Goal: Task Accomplishment & Management: Use online tool/utility

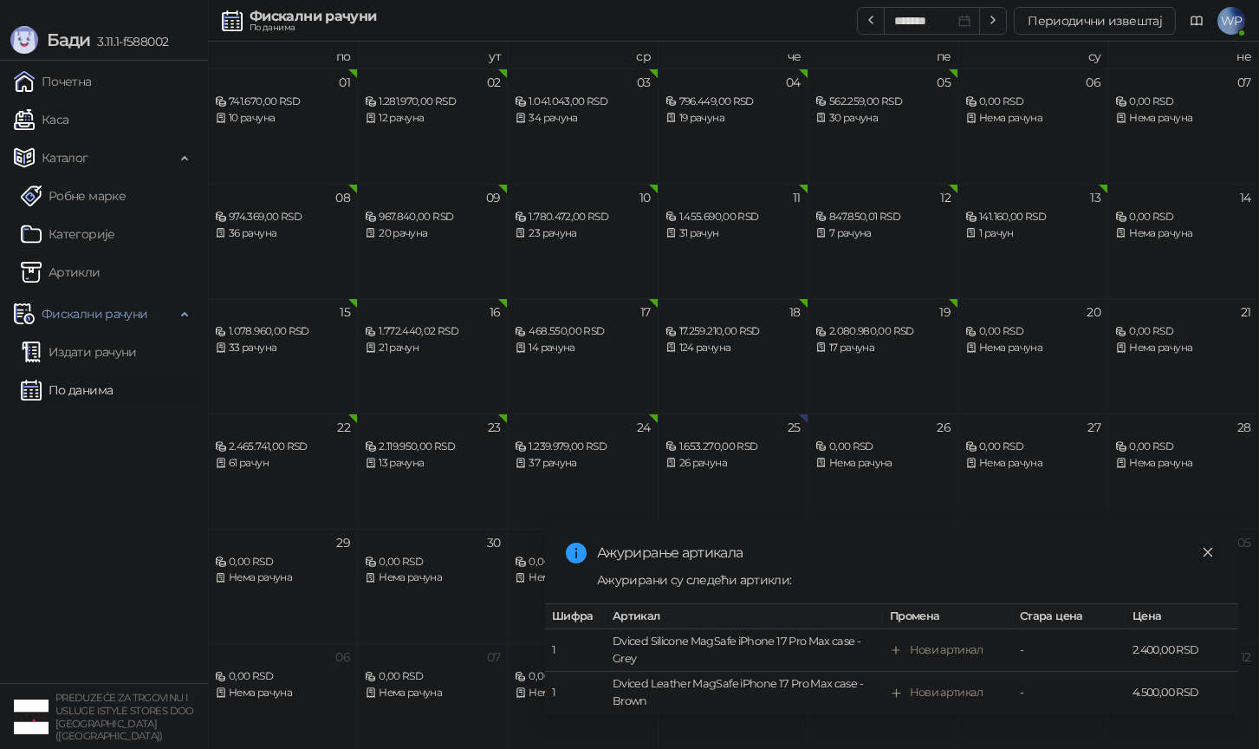
click at [1215, 557] on link "Close" at bounding box center [1208, 552] width 19 height 19
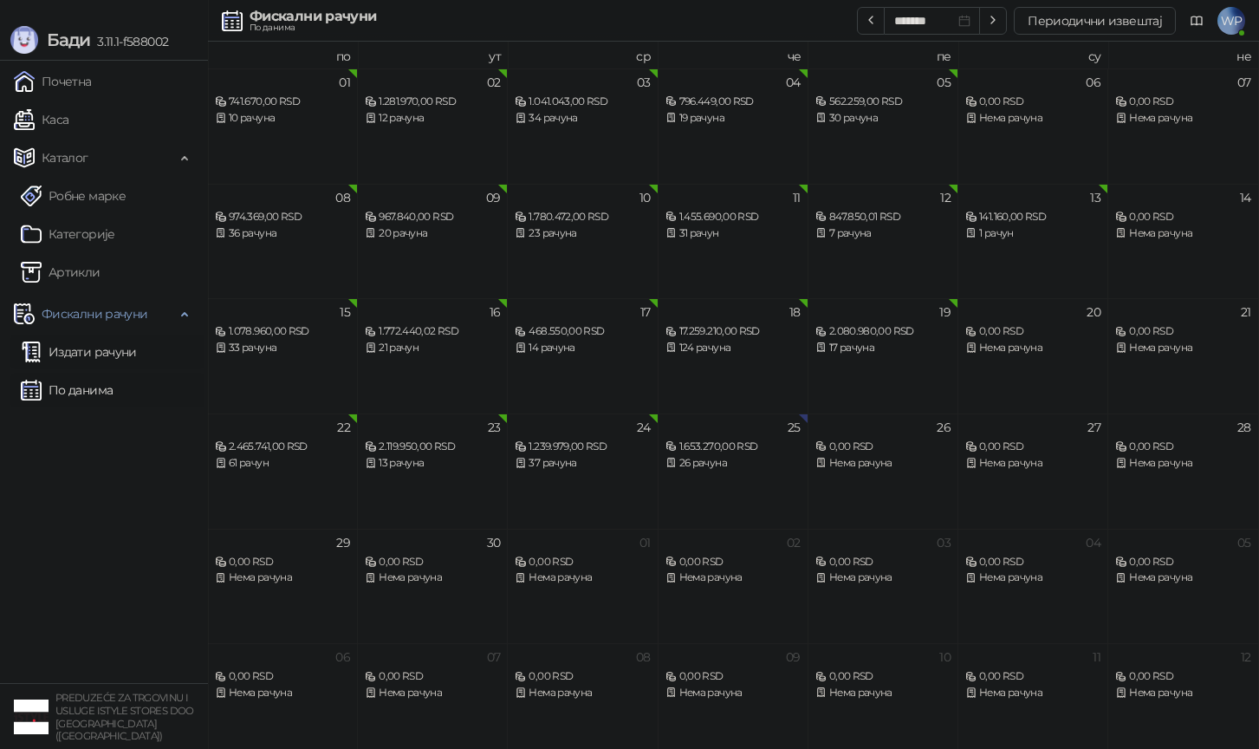
click at [84, 343] on link "Издати рачуни" at bounding box center [79, 352] width 116 height 35
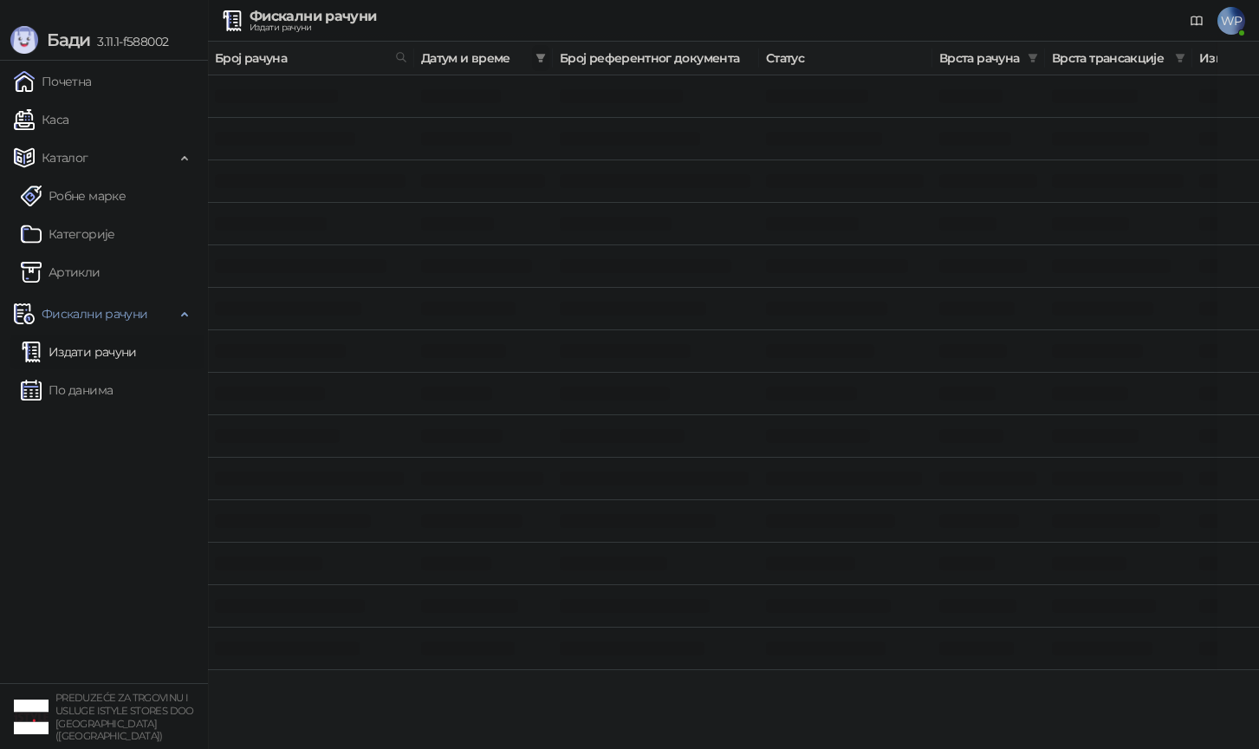
click at [537, 55] on icon "filter" at bounding box center [541, 58] width 10 height 9
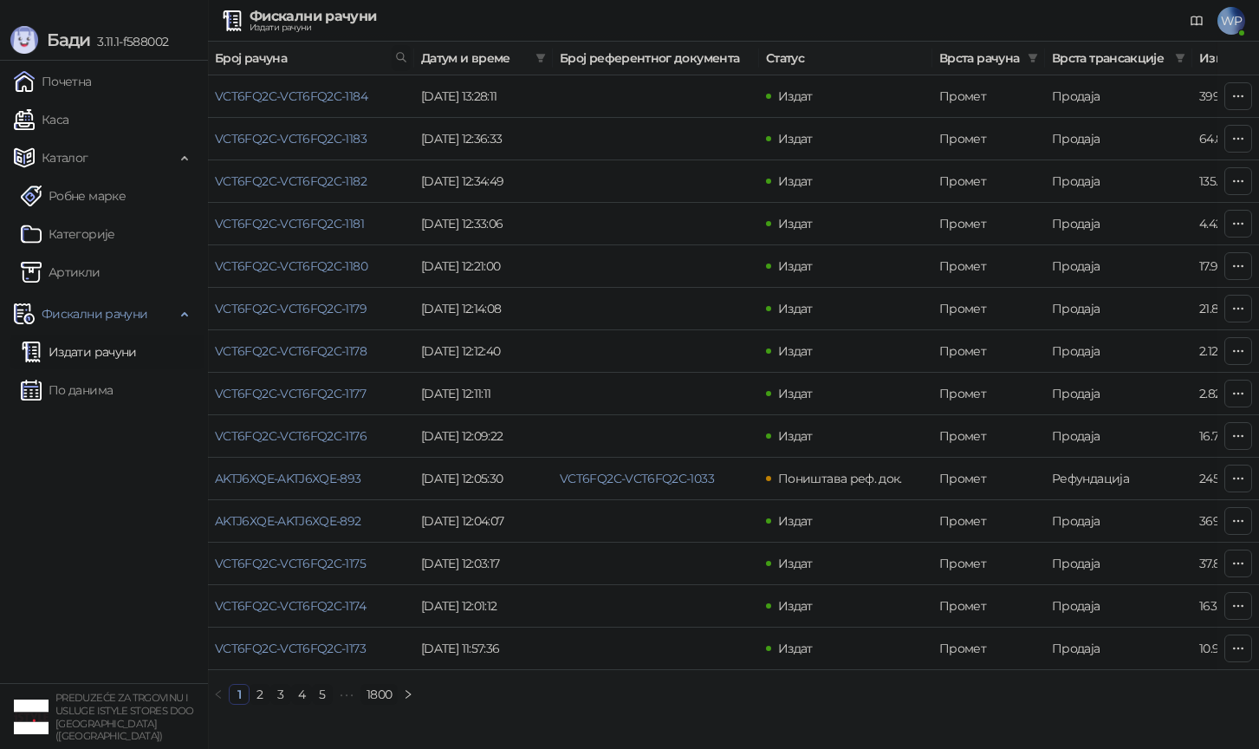
click at [405, 62] on icon at bounding box center [401, 57] width 12 height 12
type input "***"
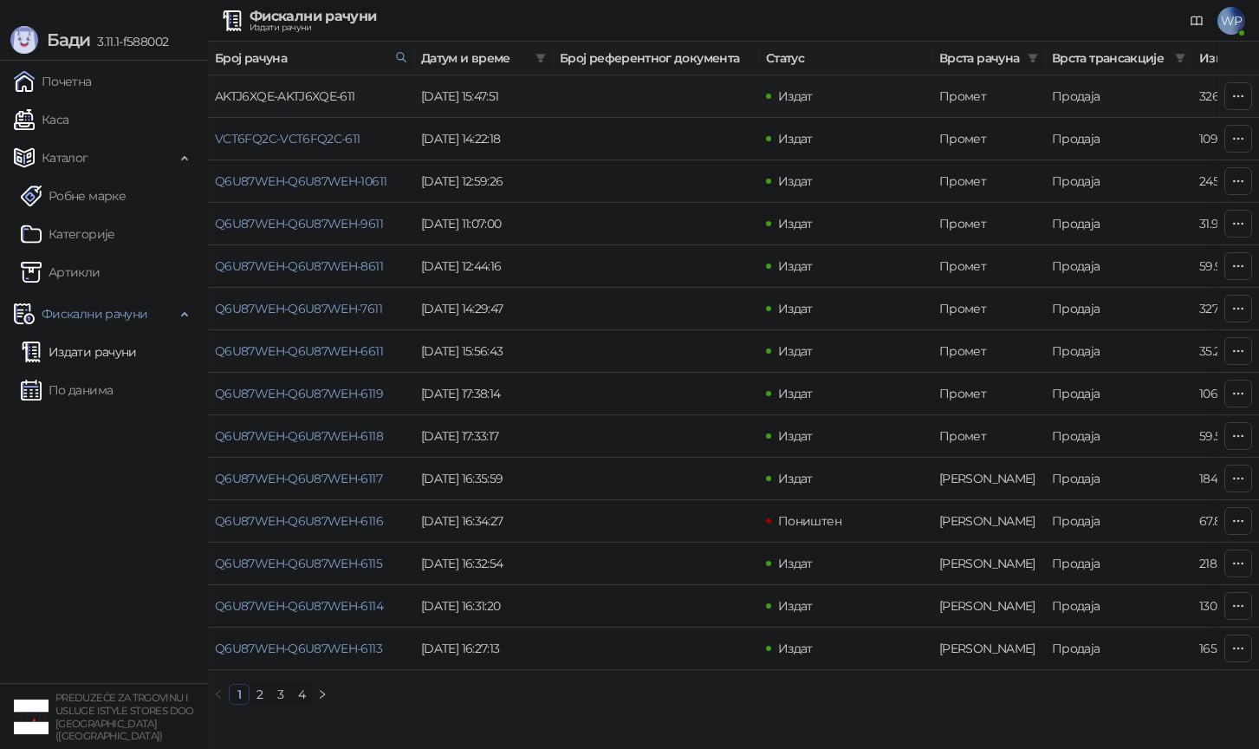
click at [296, 102] on link "AKTJ6XQE-AKTJ6XQE-611" at bounding box center [285, 96] width 140 height 16
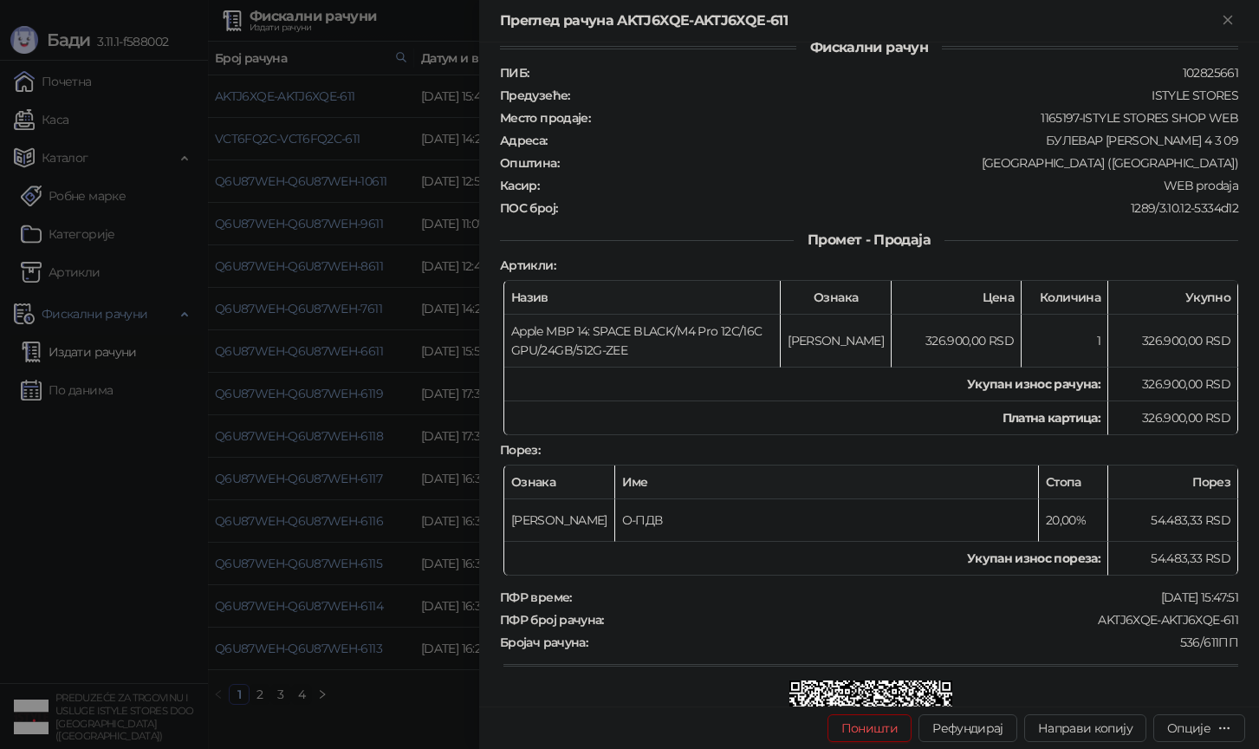
scroll to position [36, 0]
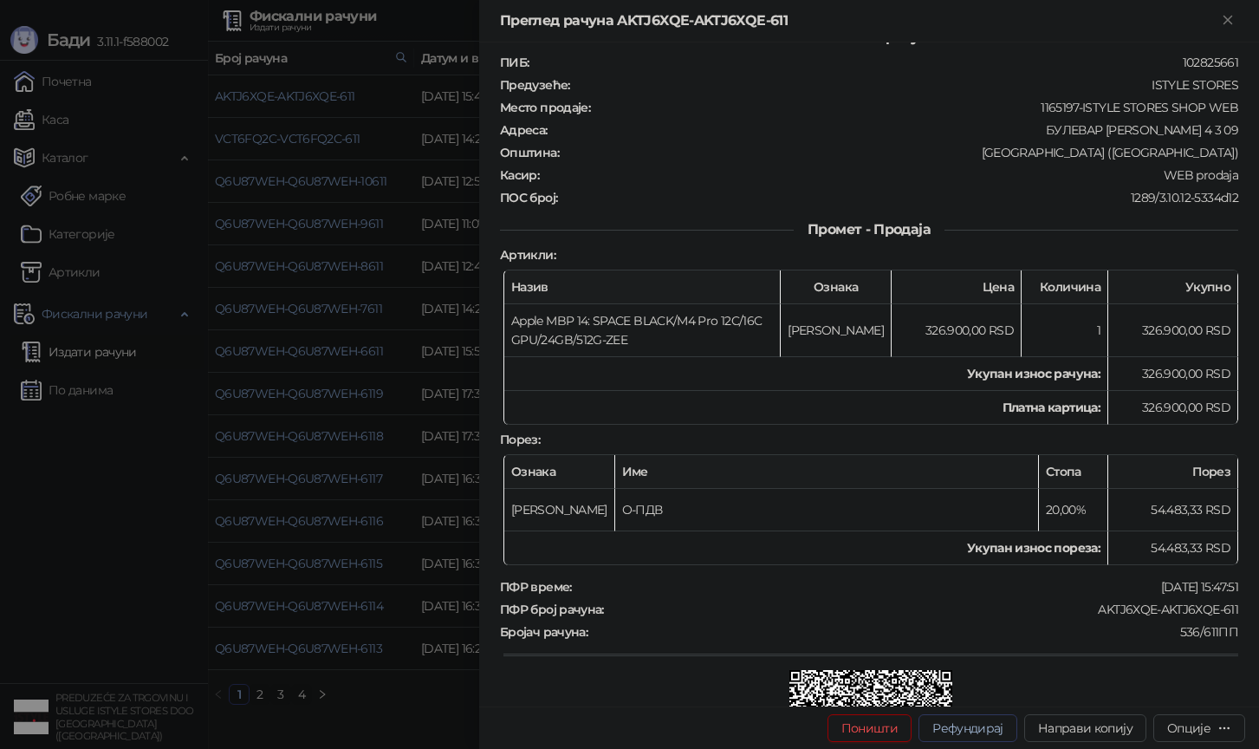
click at [992, 730] on button "Рефундирај" at bounding box center [968, 728] width 99 height 28
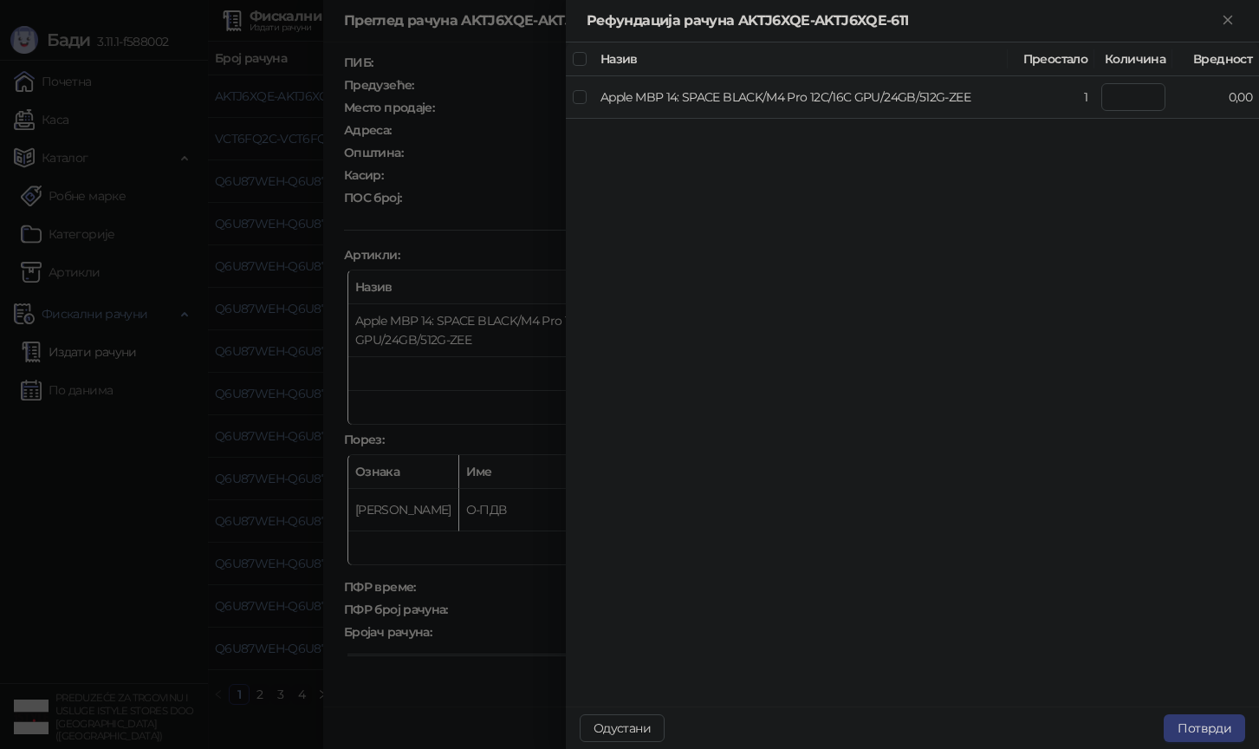
type input "*"
click at [1209, 731] on button "Потврди" at bounding box center [1204, 728] width 81 height 28
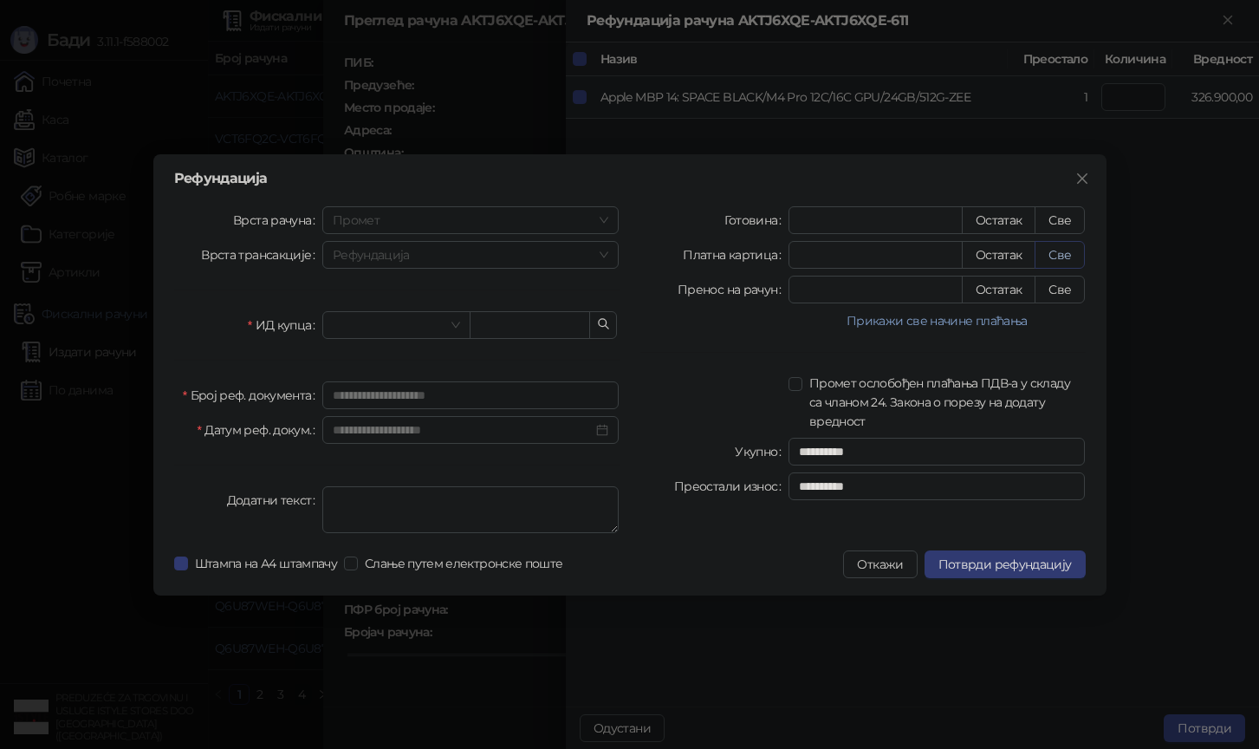
click at [1064, 253] on button "Све" at bounding box center [1060, 255] width 50 height 28
type input "******"
type input "****"
click at [425, 311] on div at bounding box center [396, 325] width 148 height 28
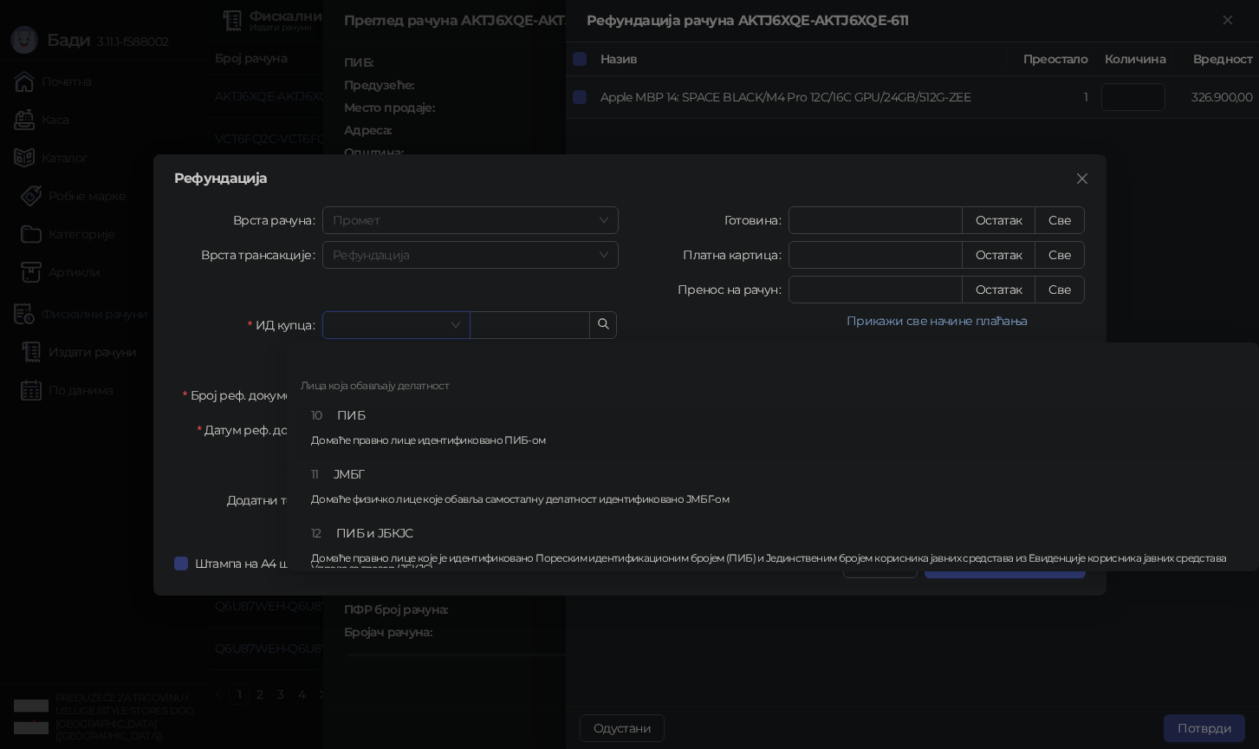
click at [383, 406] on div "10 ПИБ Домаће правно лице идентификовано ПИБ-ом" at bounding box center [778, 431] width 934 height 50
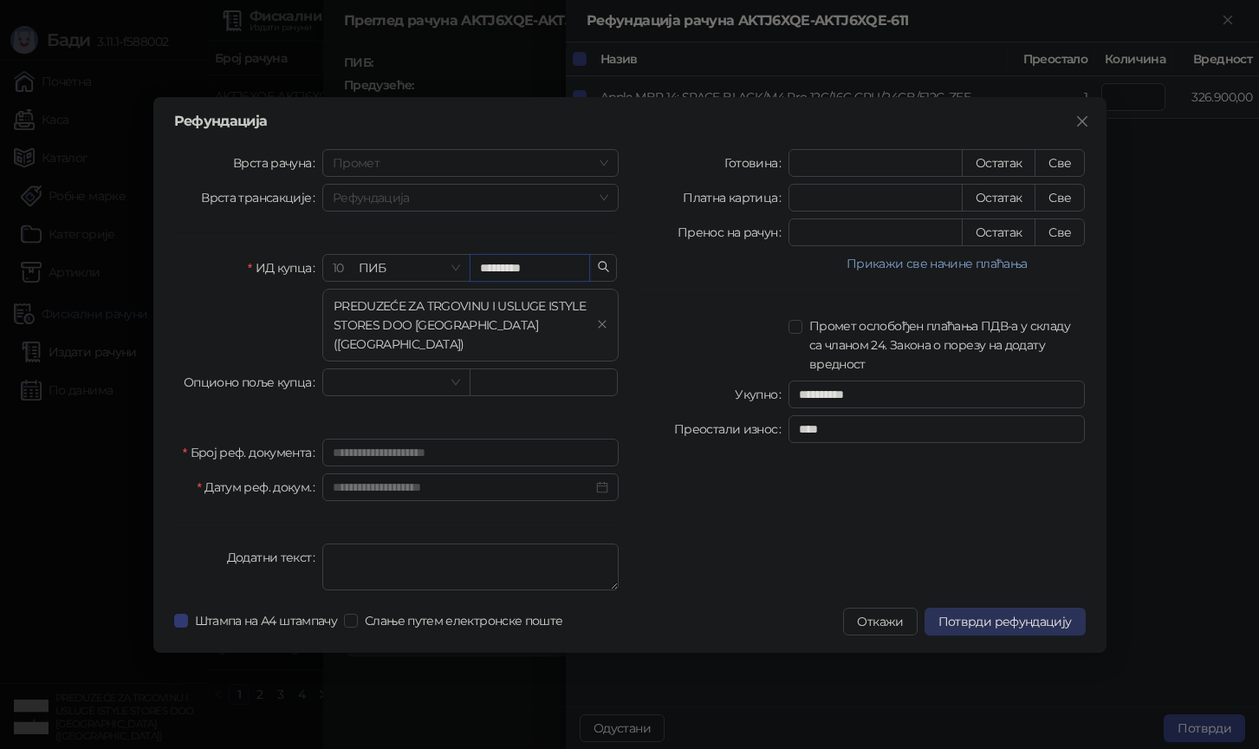
type input "*********"
click at [991, 614] on span "Потврди рефундацију" at bounding box center [1005, 622] width 133 height 16
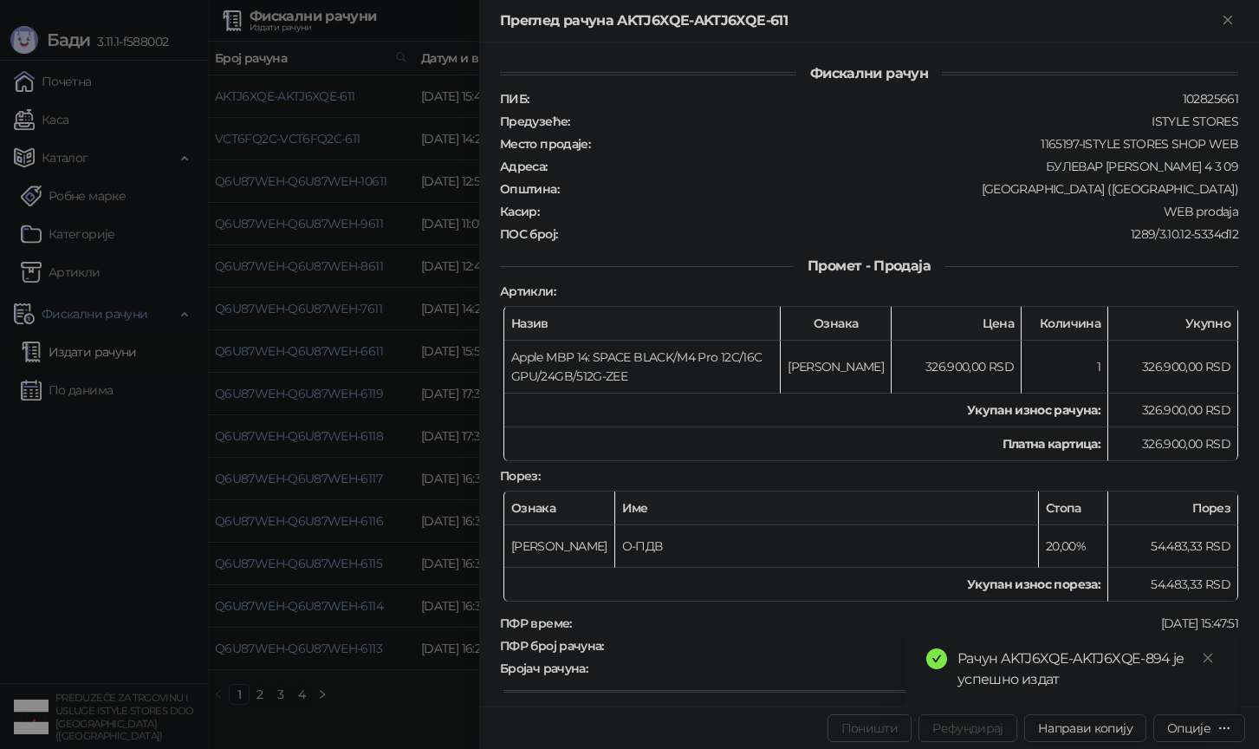
click at [351, 548] on div at bounding box center [629, 374] width 1259 height 749
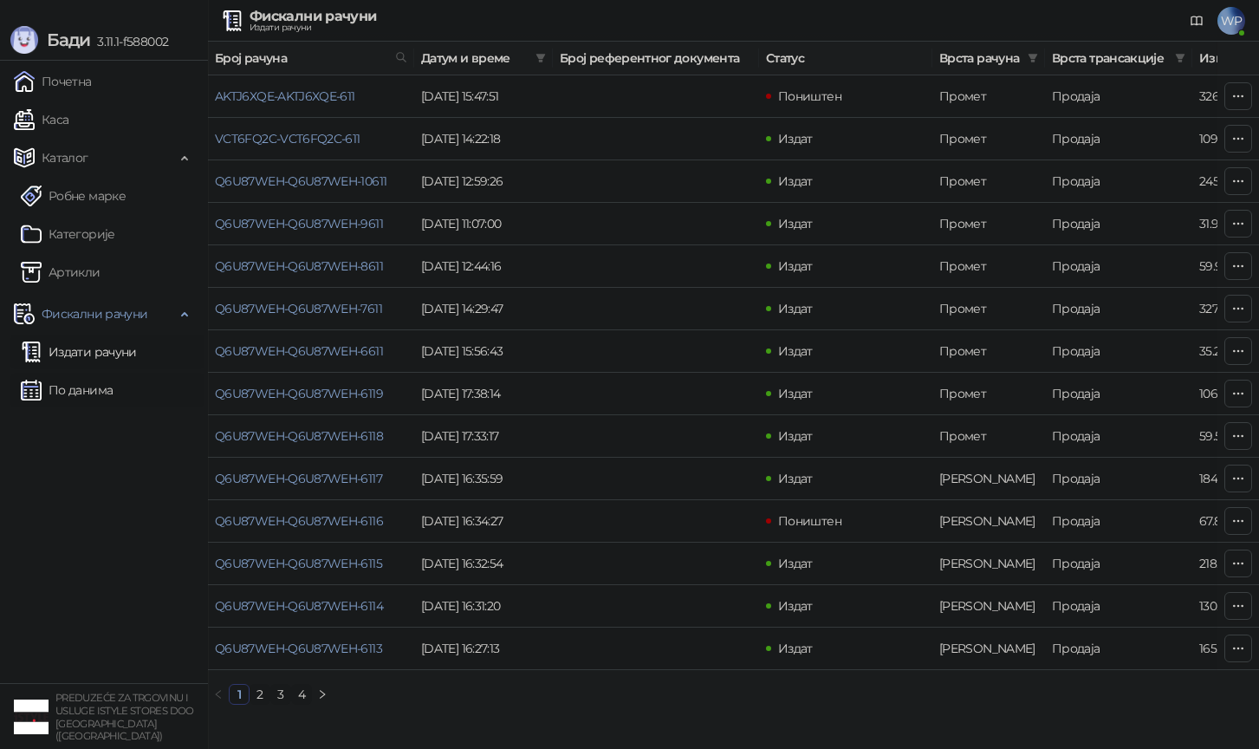
click at [109, 380] on link "По данима" at bounding box center [67, 390] width 92 height 35
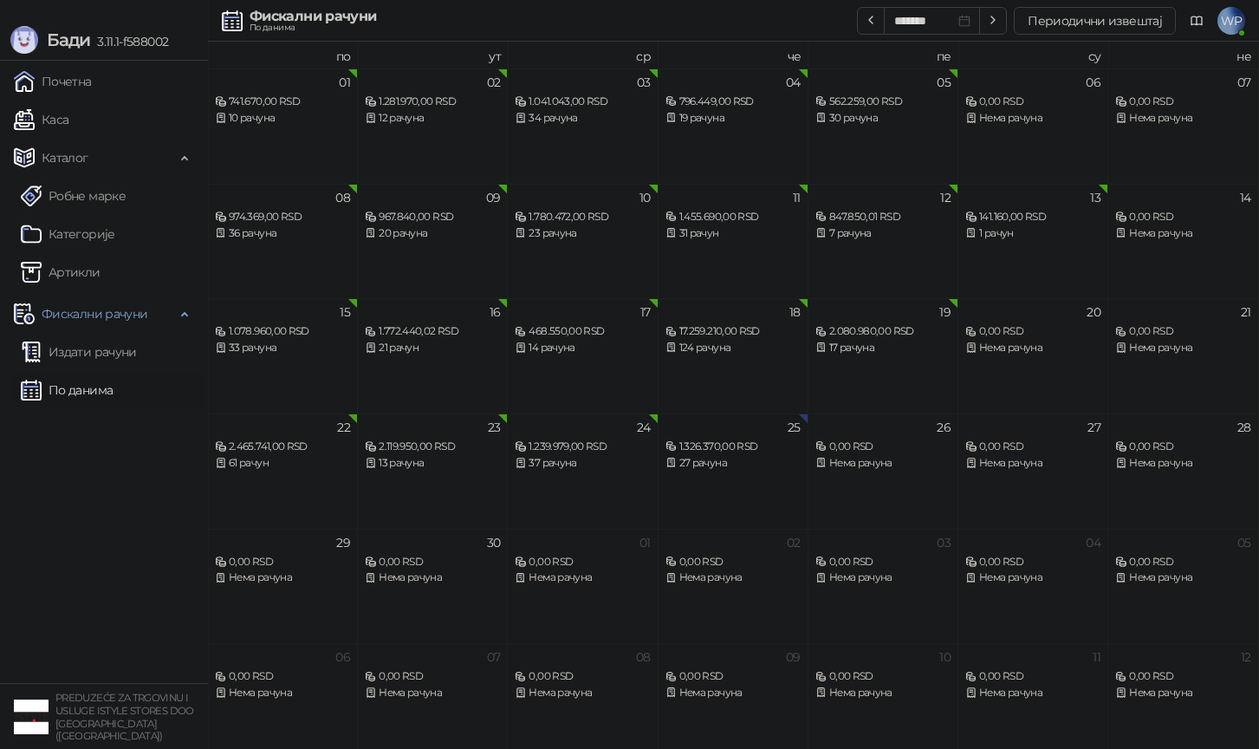
click at [712, 471] on div "25 1.326.370,00 RSD 27 рачуна" at bounding box center [734, 470] width 150 height 115
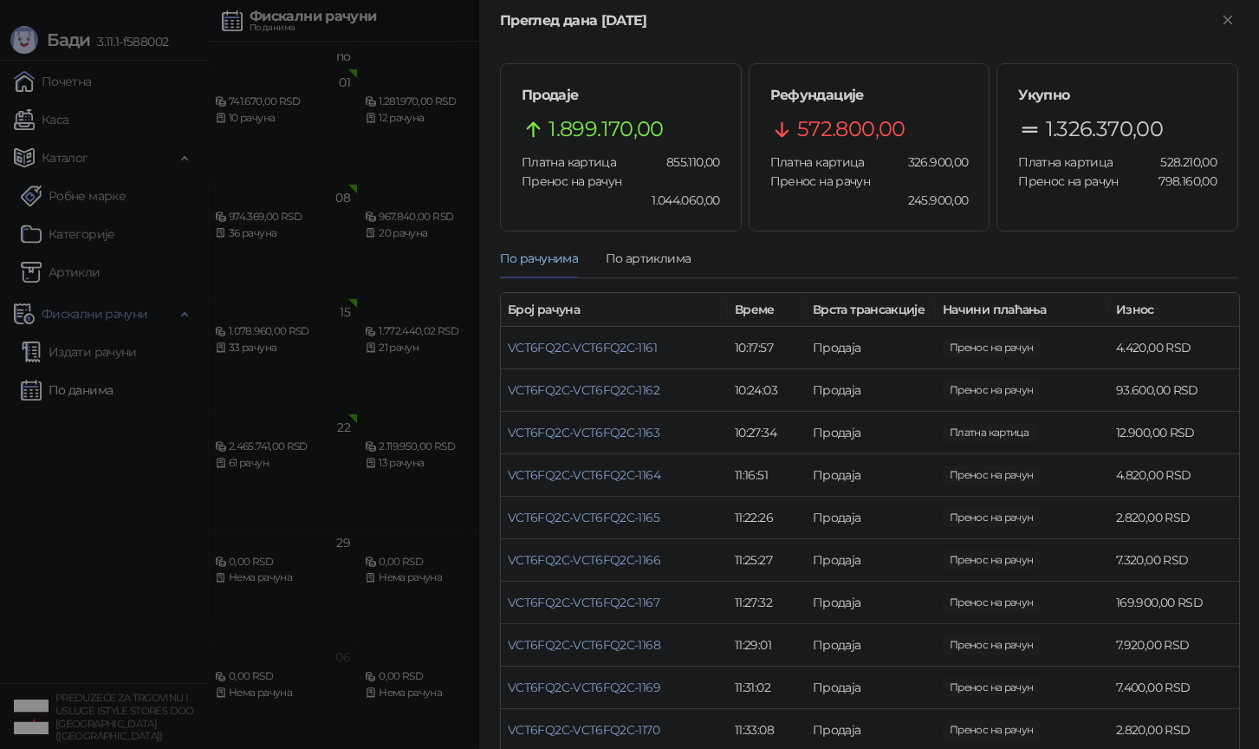
click at [425, 564] on div at bounding box center [629, 374] width 1259 height 749
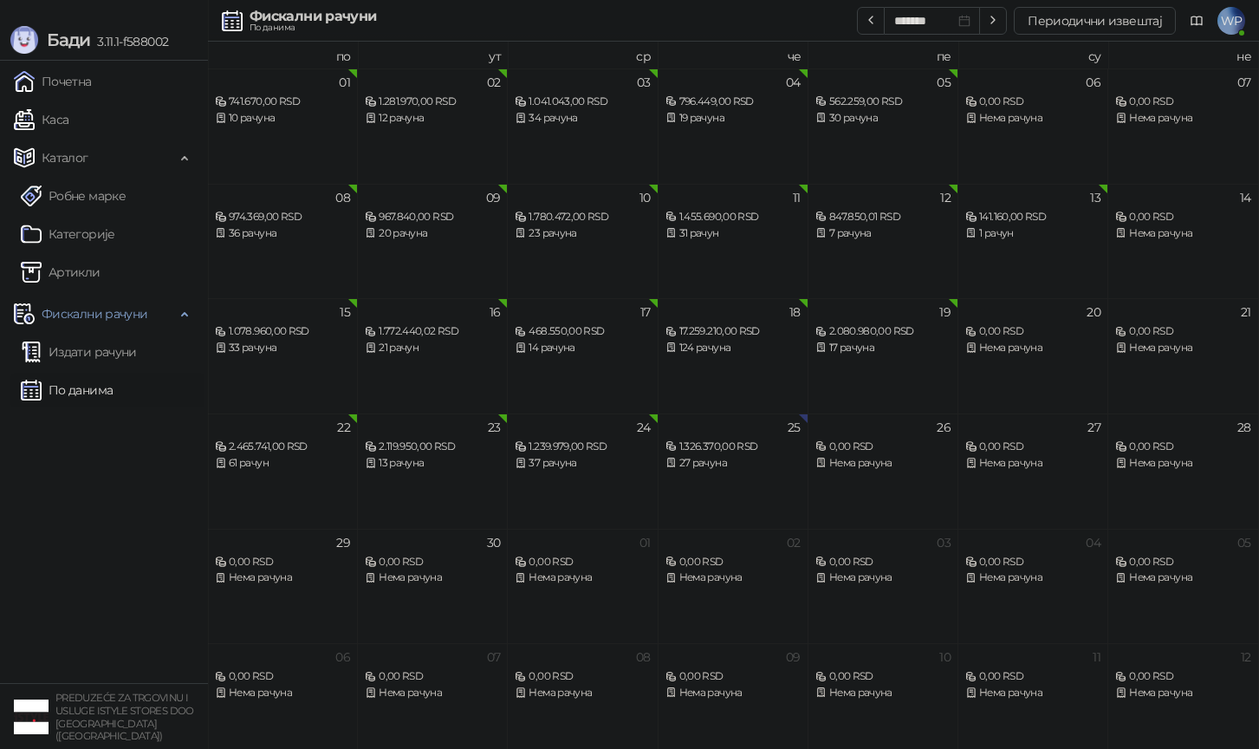
click at [90, 393] on link "По данима" at bounding box center [67, 390] width 92 height 35
